Goal: Use online tool/utility: Use online tool/utility

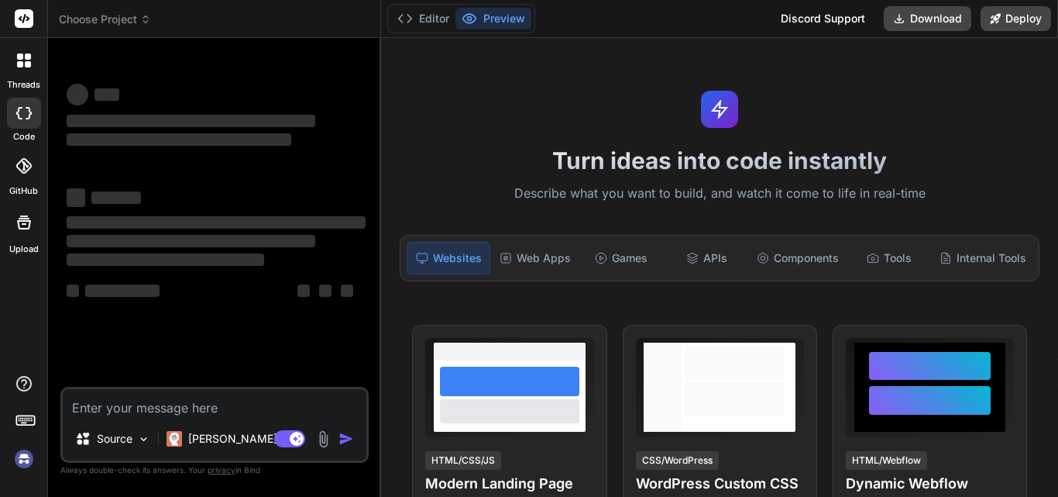
type textarea "x"
click at [586, 143] on div "Turn ideas into code instantly Describe what you want to build, and watch it co…" at bounding box center [719, 267] width 677 height 459
click at [86, 411] on textarea at bounding box center [215, 403] width 304 height 28
paste textarea "D:\Xamp8.2\htdocs\magento2>php bin/magento cache:flush There are no commands de…"
type textarea "D:\Xamp8.2\htdocs\magento2>php bin/magento cache:flush There are no commands de…"
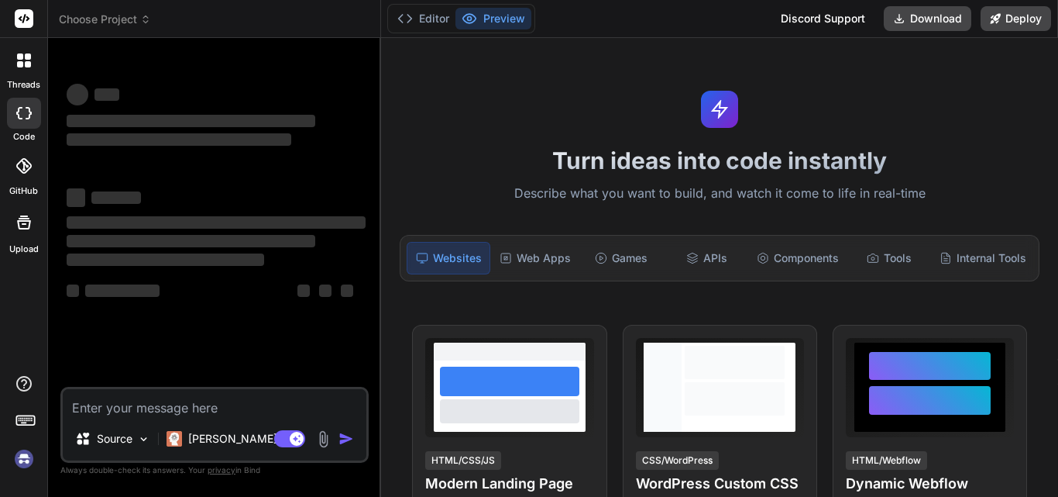
type textarea "x"
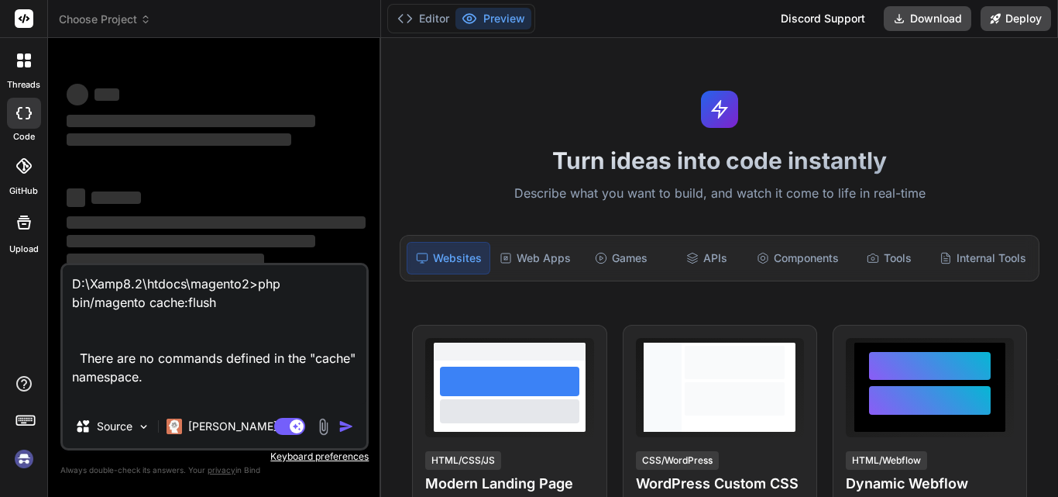
type textarea "D:\Xamp8.2\htdocs\magento2>php bin/magento cache:flush There are no commands de…"
click at [423, 19] on button "Editor" at bounding box center [423, 19] width 64 height 22
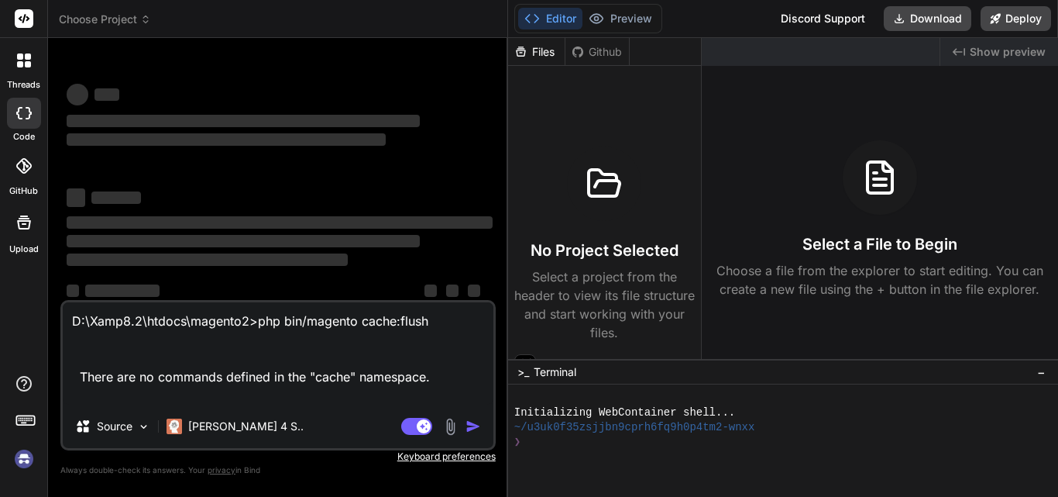
type textarea "x"
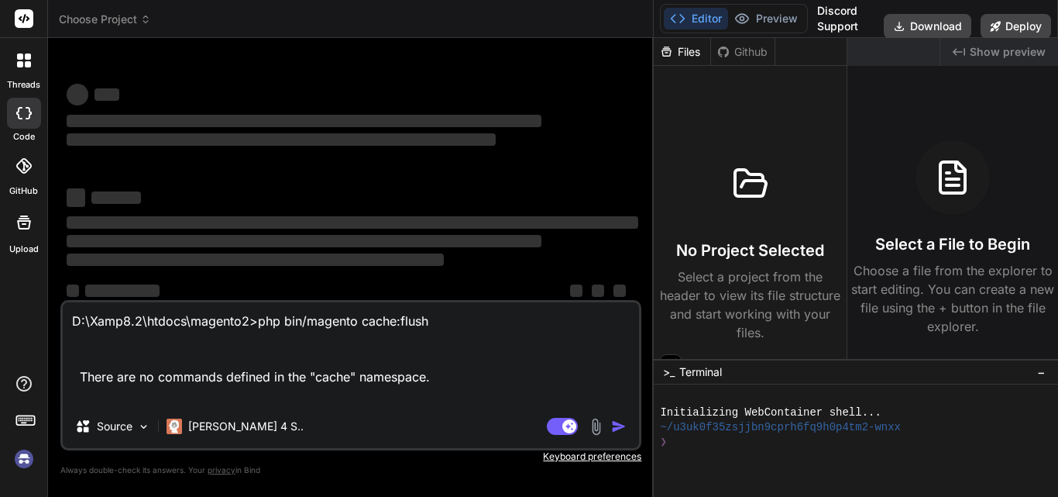
drag, startPoint x: 381, startPoint y: 57, endPoint x: 1058, endPoint y: 43, distance: 676.6
click at [1058, 43] on div "Choose Project Created with Pixso. Bind AI Web Search Created with Pixso. Code …" at bounding box center [553, 248] width 1010 height 497
click at [477, 384] on textarea "D:\Xamp8.2\htdocs\magento2>php bin/magento cache:flush There are no commands de…" at bounding box center [351, 353] width 576 height 102
